Goal: Find specific page/section: Find specific page/section

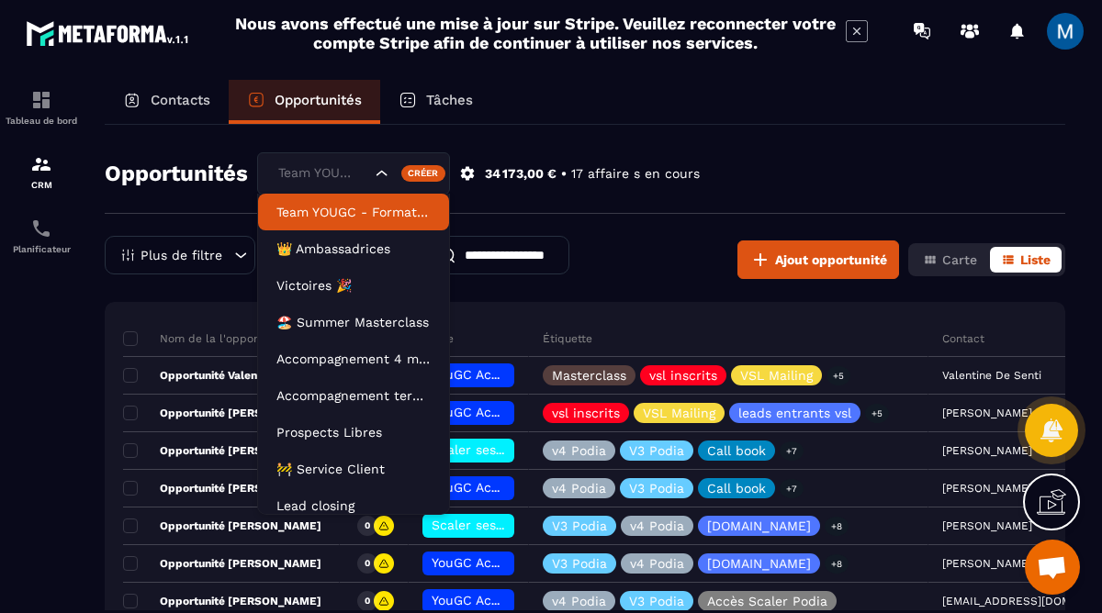
click at [378, 173] on icon "Search for option" at bounding box center [382, 173] width 18 height 18
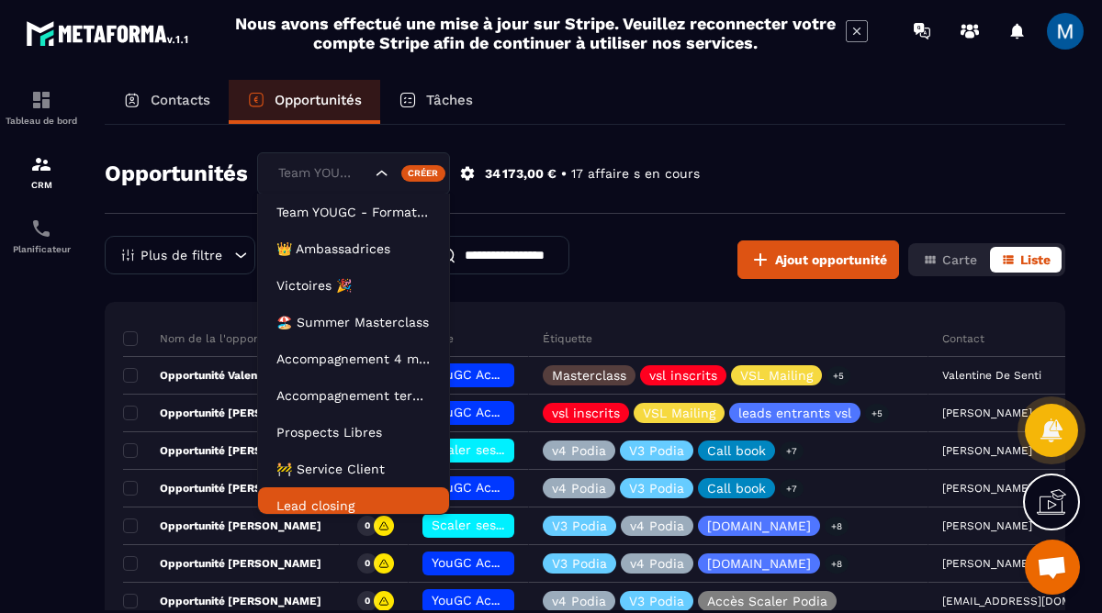
scroll to position [9, 0]
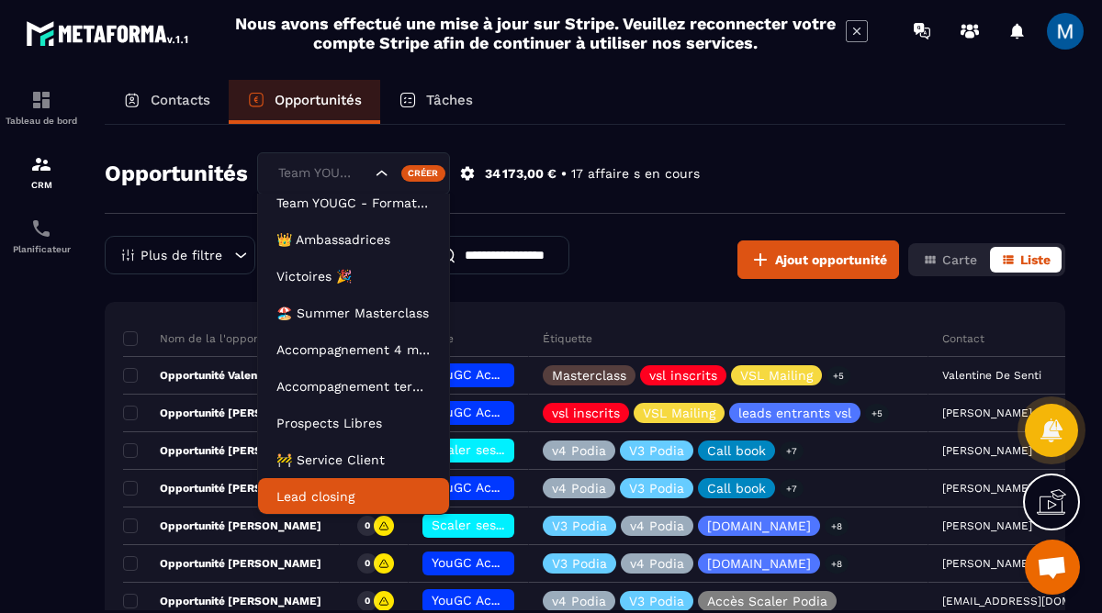
click at [354, 498] on p "Lead closing" at bounding box center [353, 497] width 154 height 18
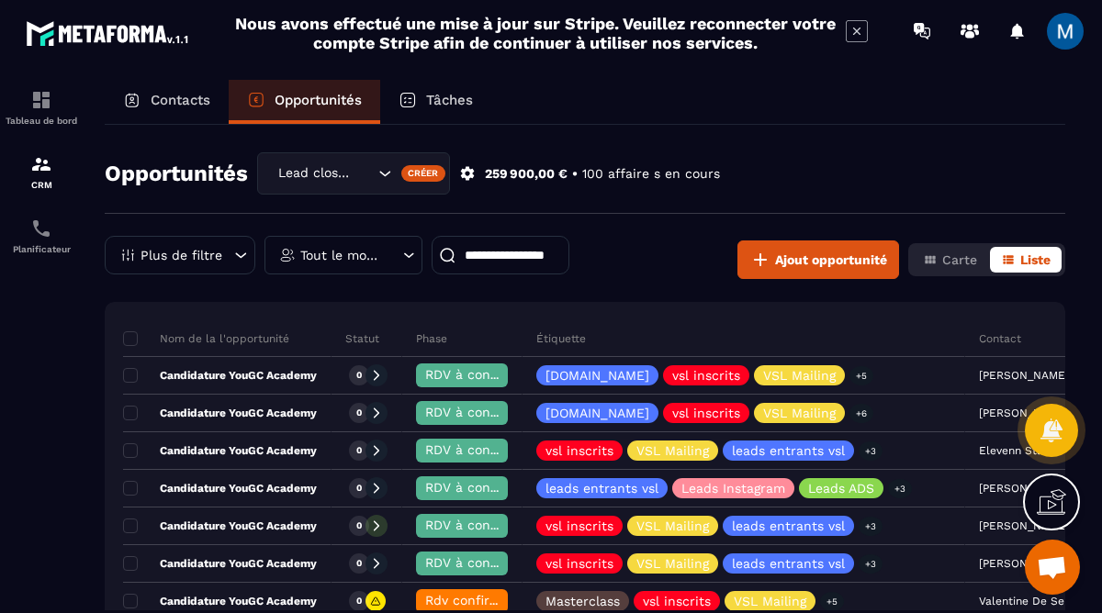
click at [405, 250] on icon at bounding box center [408, 255] width 17 height 18
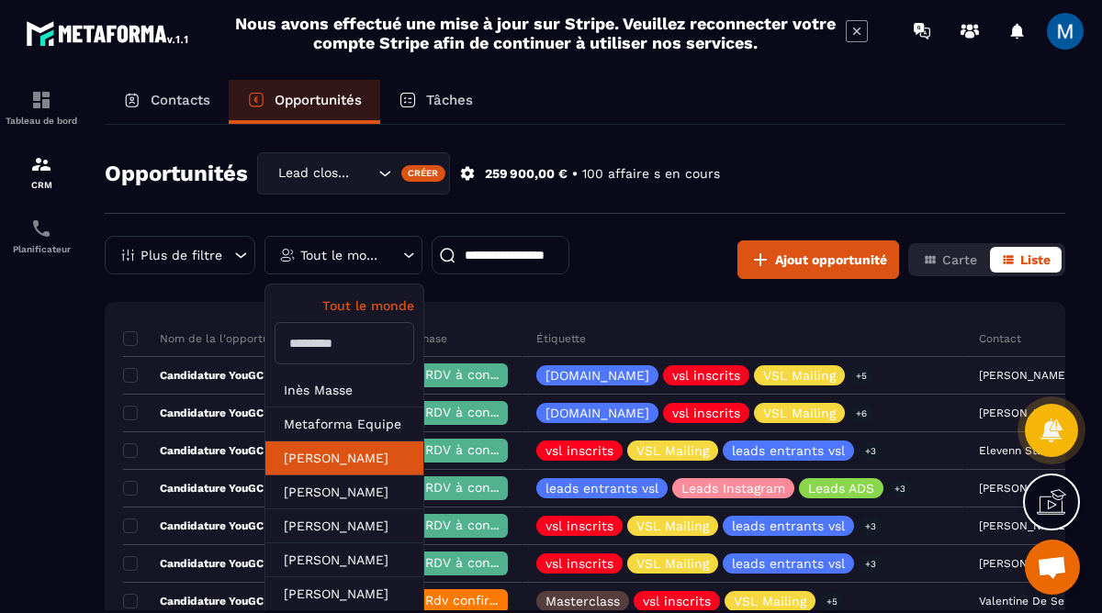
scroll to position [117, 0]
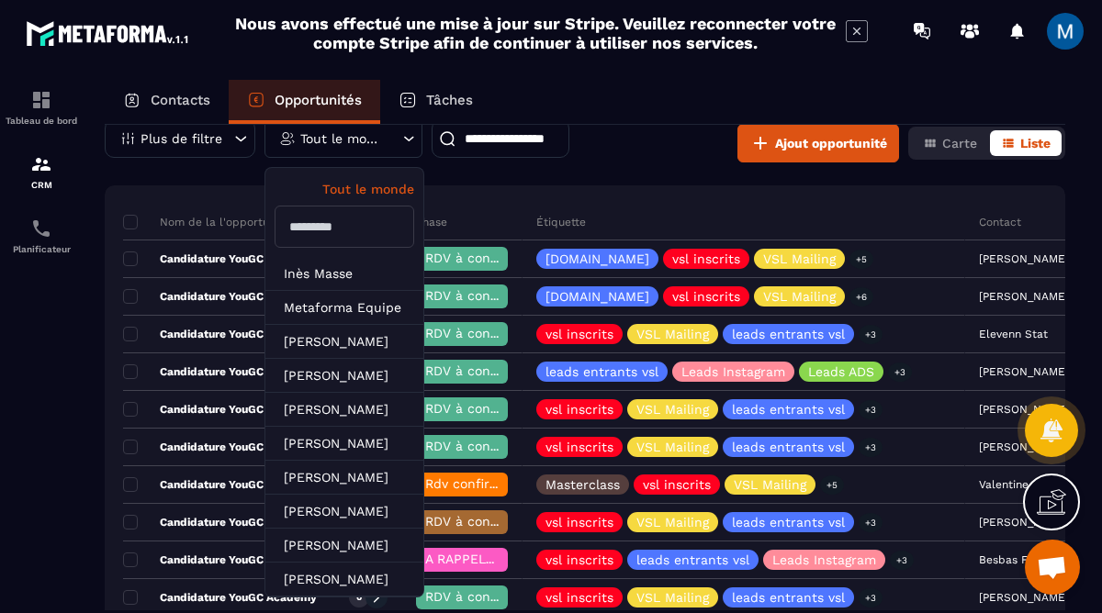
click at [358, 232] on input "text" at bounding box center [345, 227] width 140 height 42
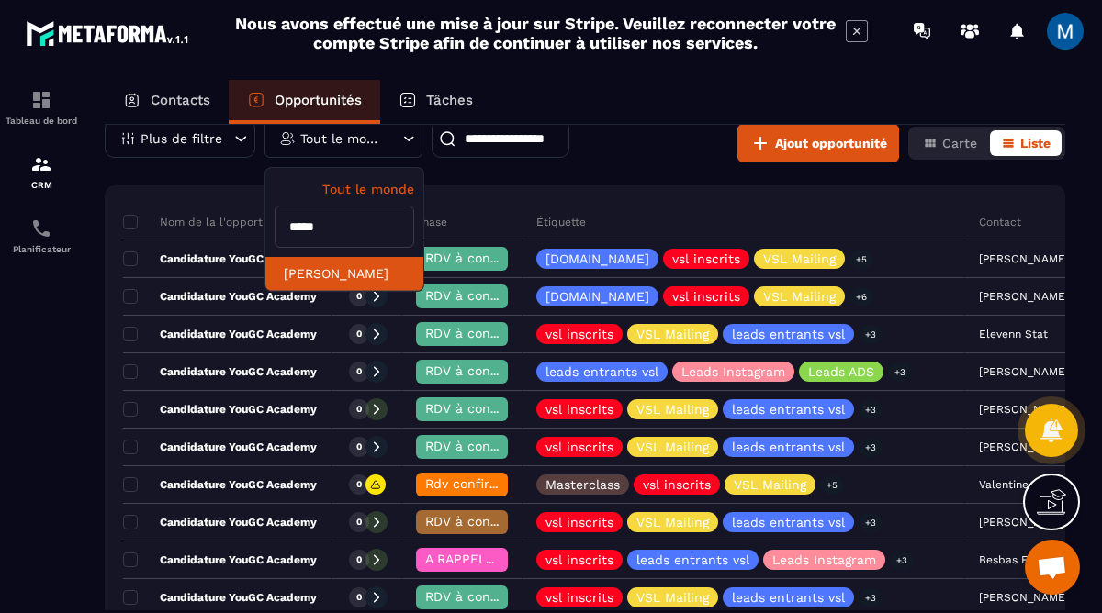
type input "*****"
click at [339, 273] on li "[PERSON_NAME]" at bounding box center [344, 274] width 158 height 34
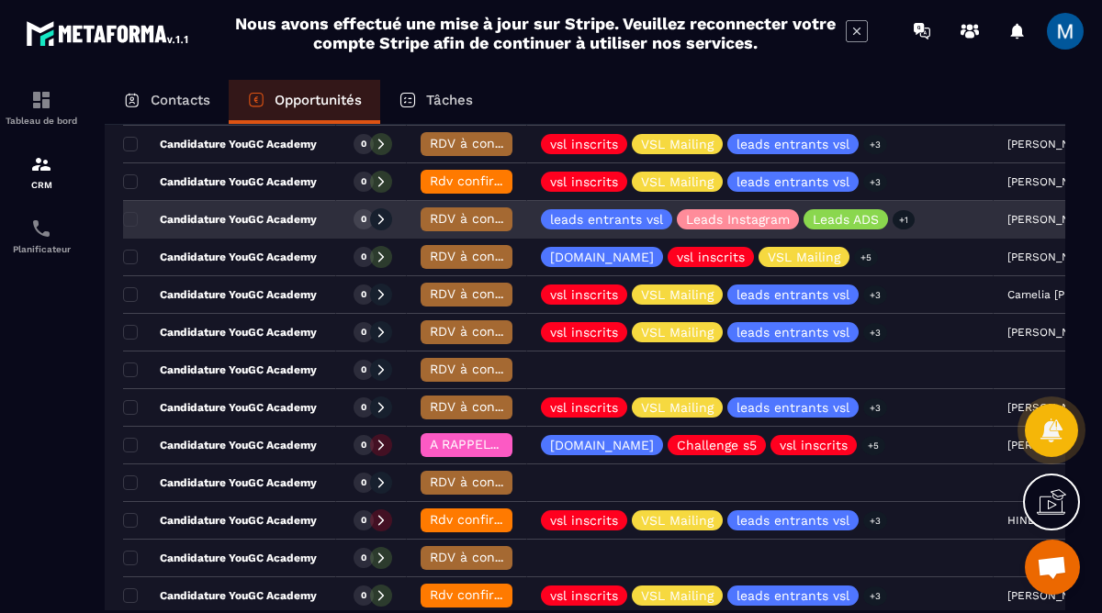
scroll to position [257, 0]
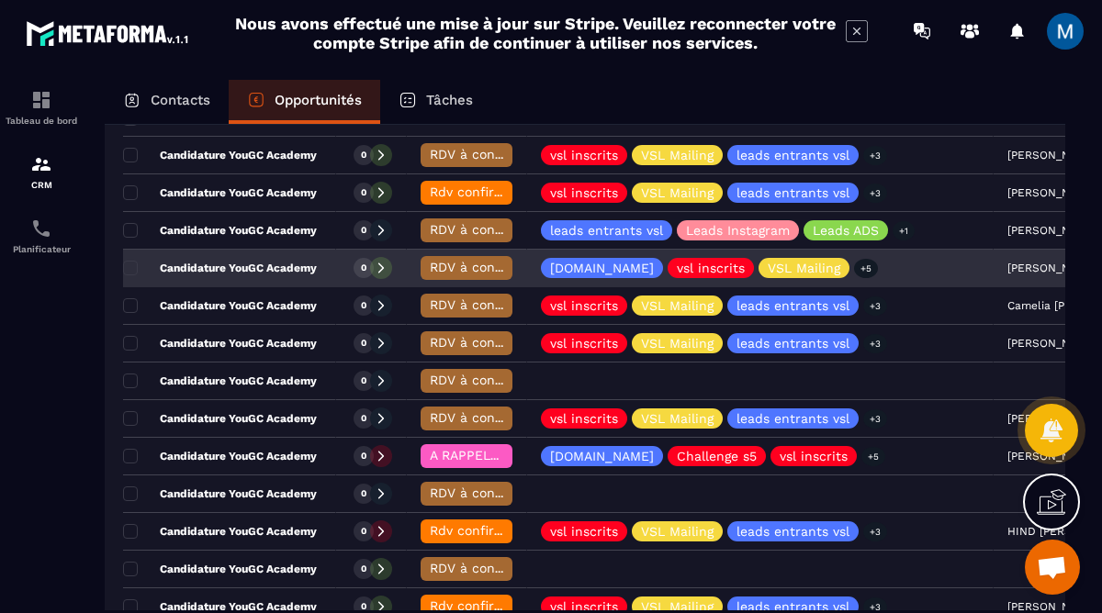
click at [264, 272] on p "Candidature YouGC Academy" at bounding box center [220, 268] width 194 height 15
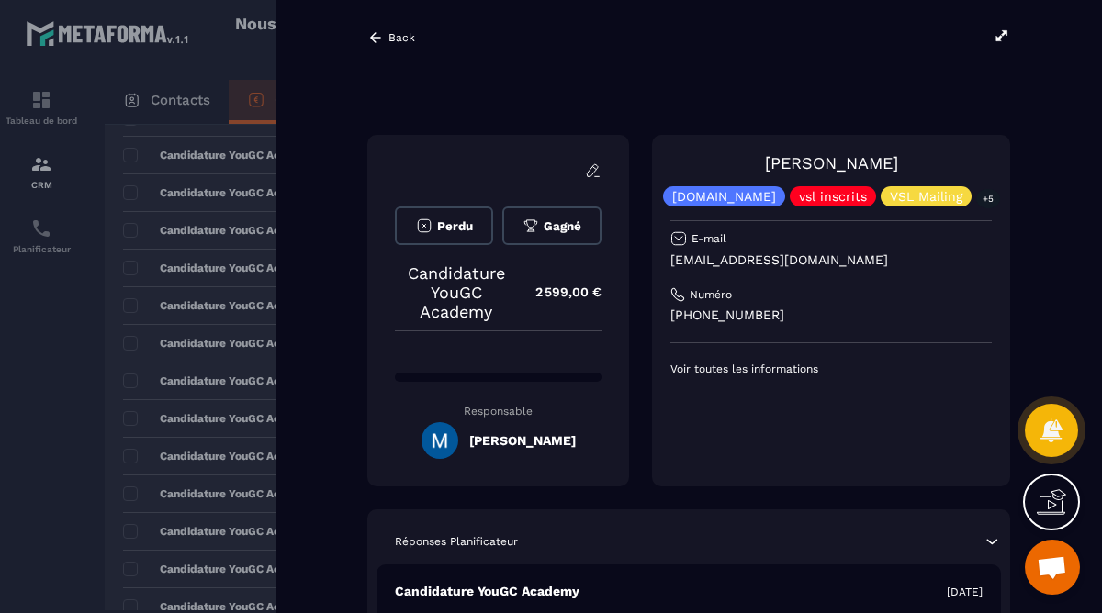
scroll to position [84, 0]
